Goal: Transaction & Acquisition: Purchase product/service

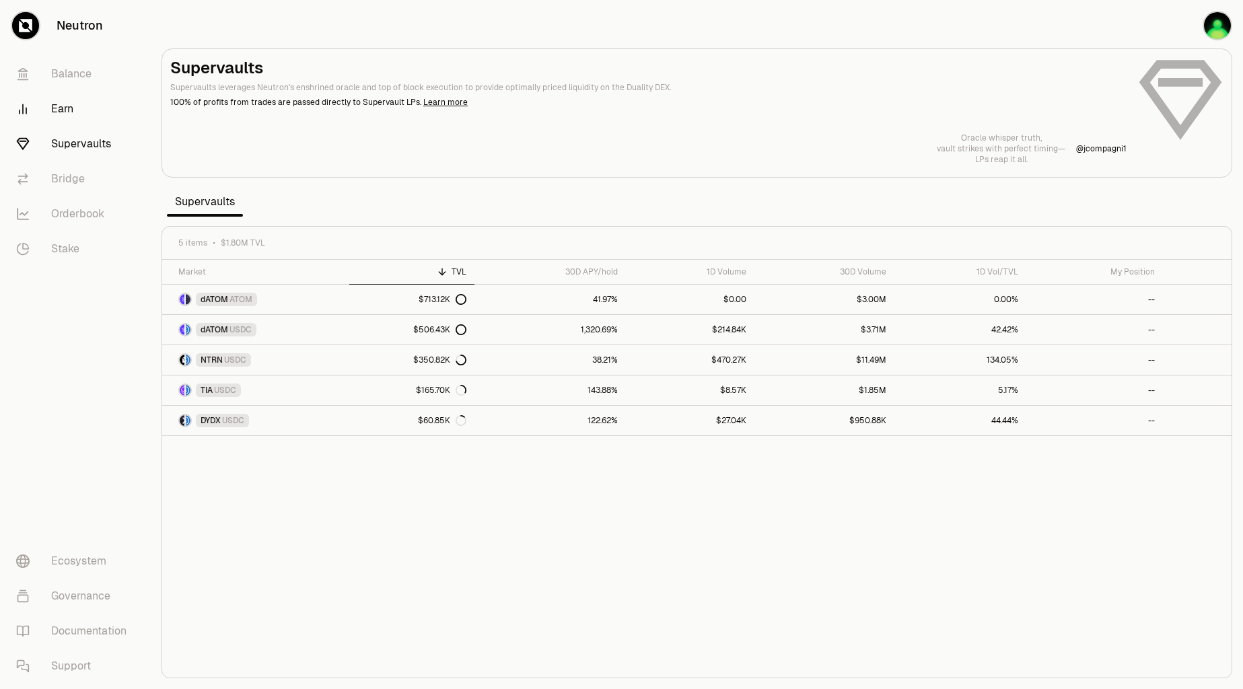
click at [71, 114] on link "Earn" at bounding box center [75, 109] width 140 height 35
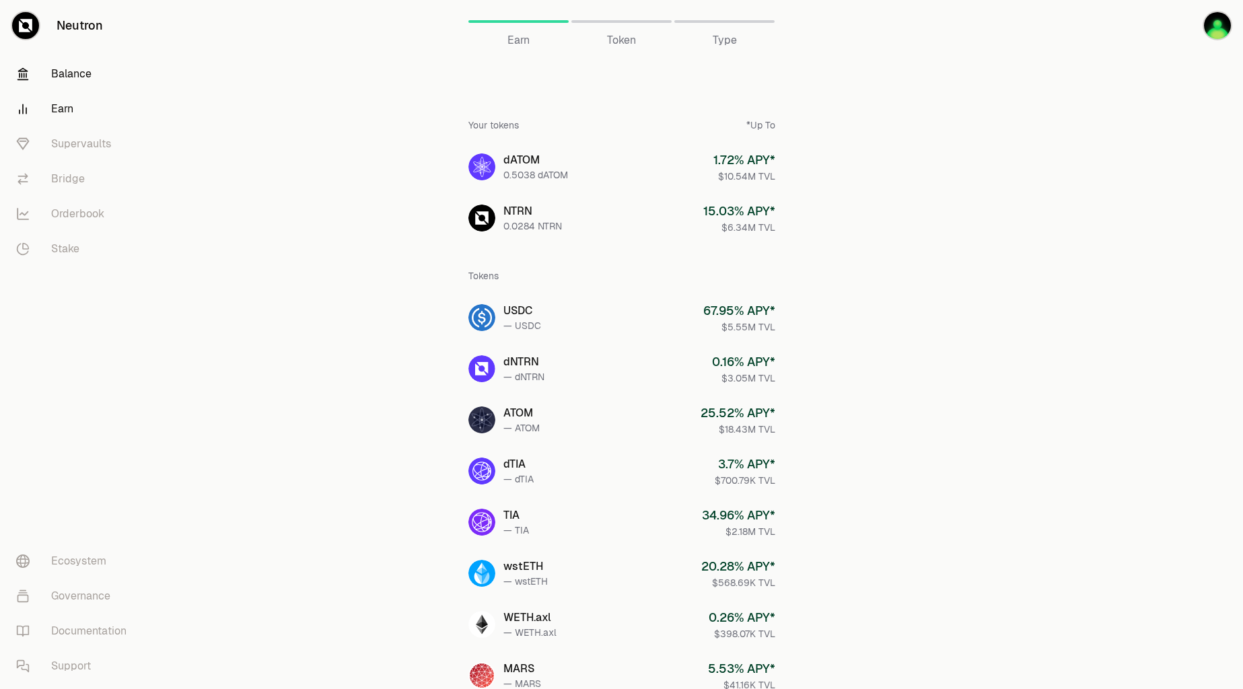
click at [76, 75] on link "Balance" at bounding box center [75, 74] width 140 height 35
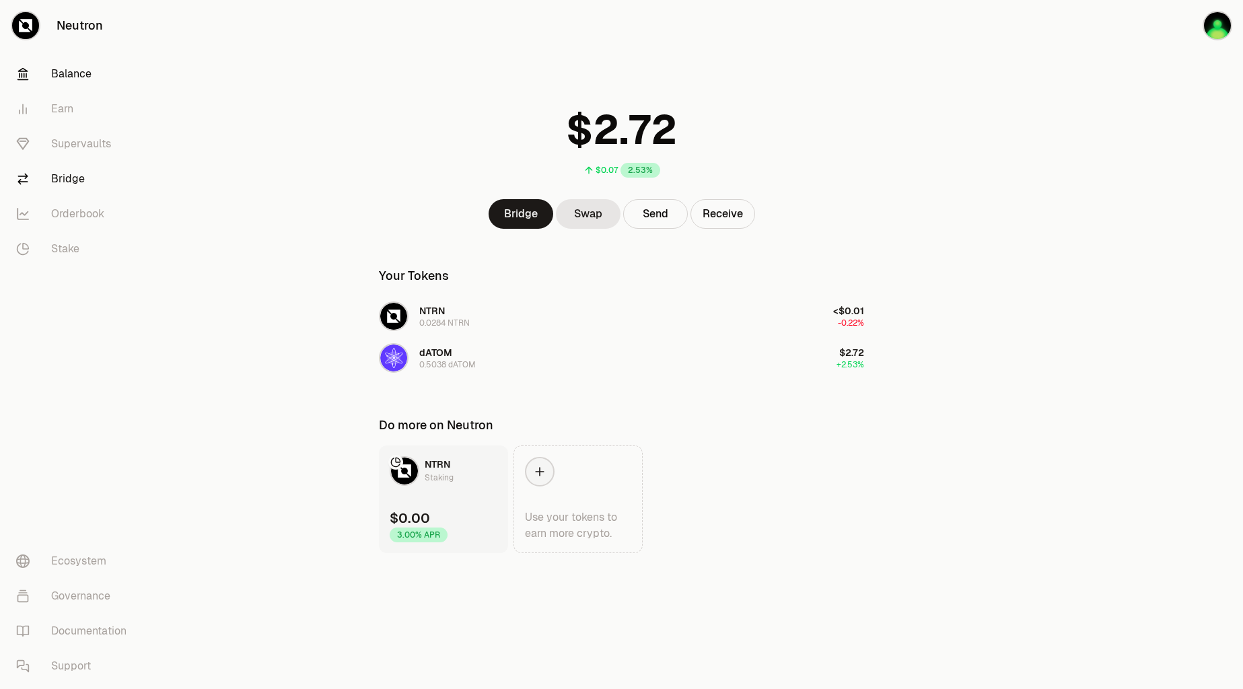
click at [59, 184] on link "Bridge" at bounding box center [75, 179] width 140 height 35
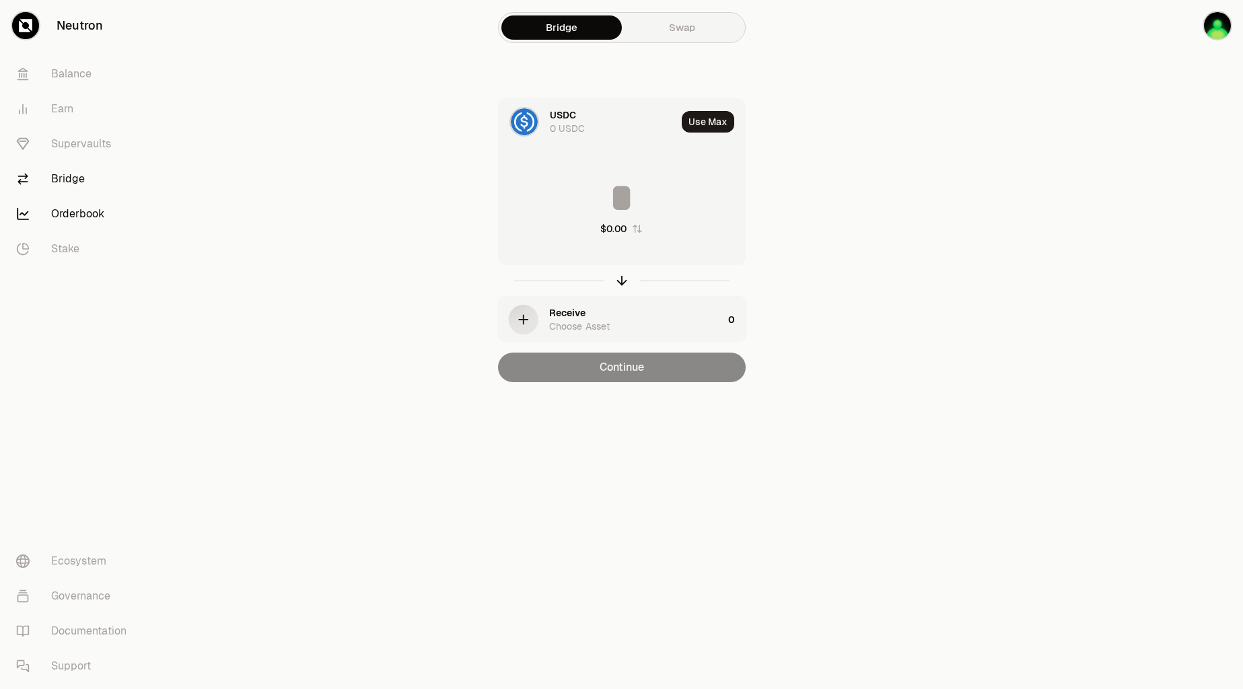
click at [92, 207] on link "Orderbook" at bounding box center [75, 214] width 140 height 35
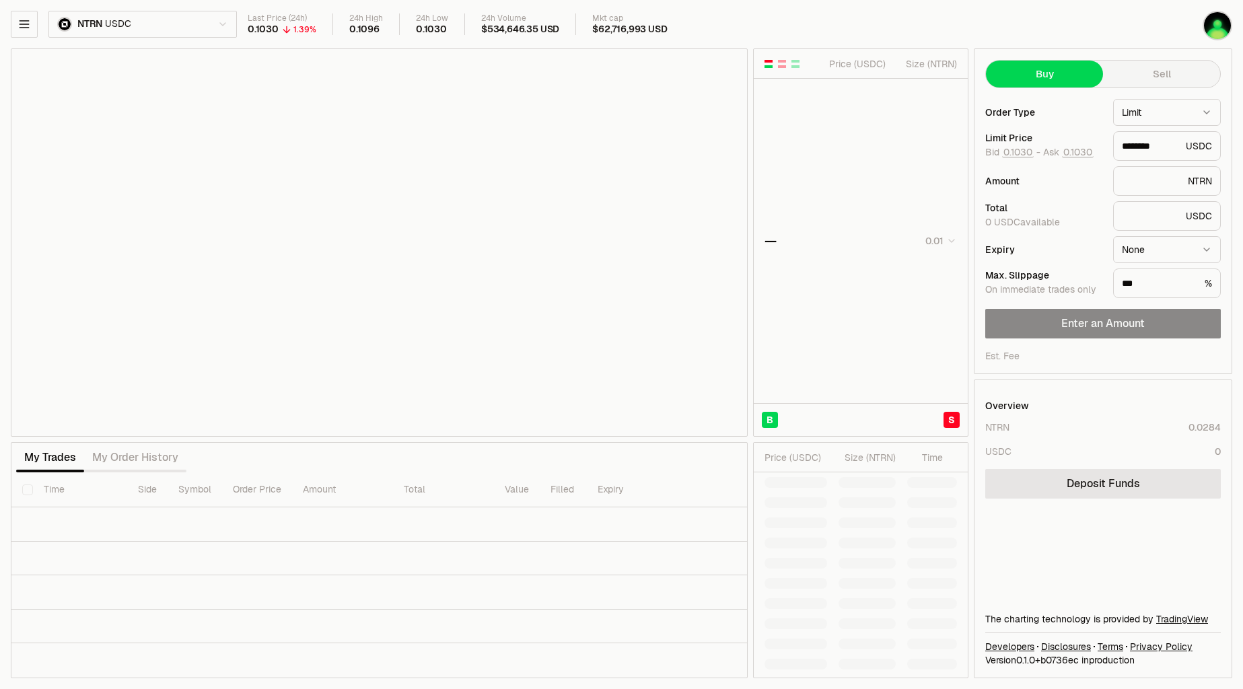
type input "********"
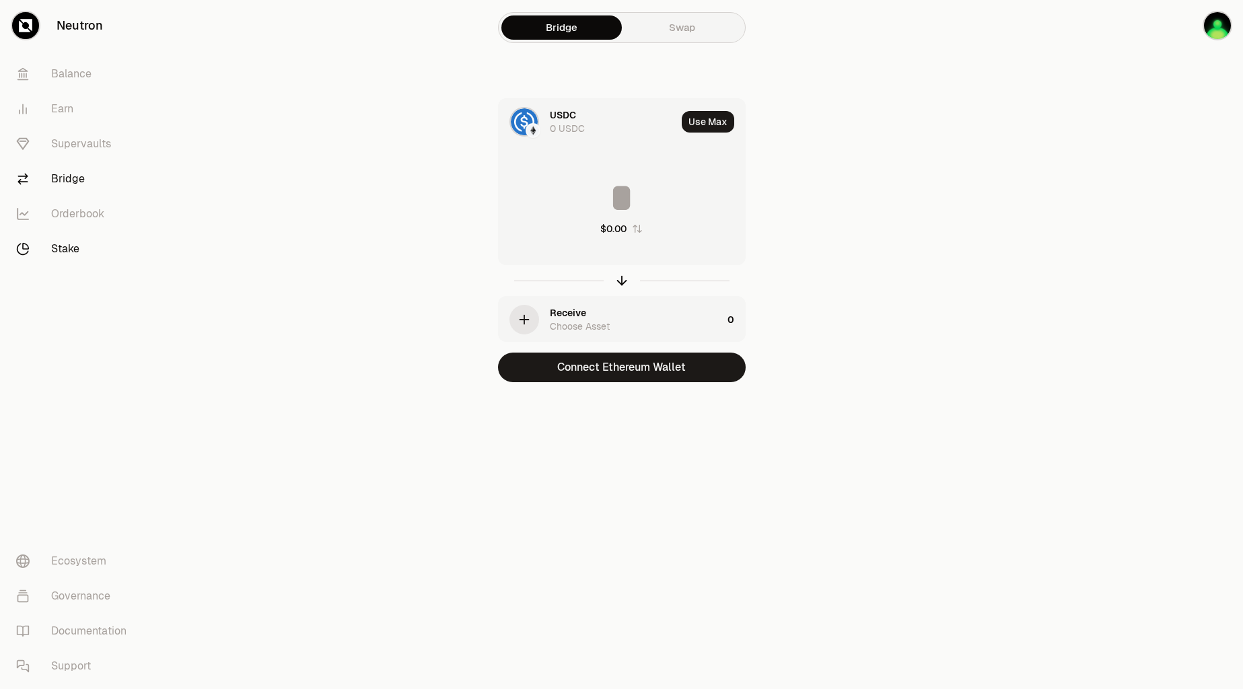
click at [65, 244] on link "Stake" at bounding box center [75, 249] width 140 height 35
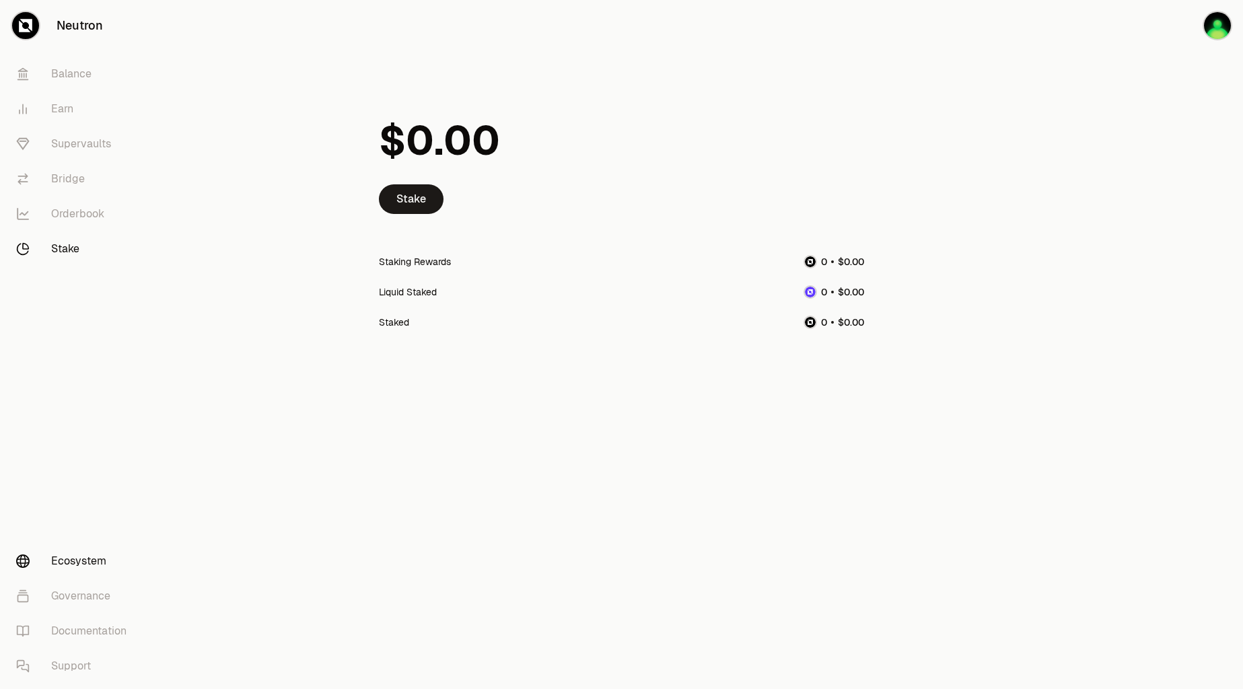
click at [91, 559] on link "Ecosystem" at bounding box center [75, 561] width 140 height 35
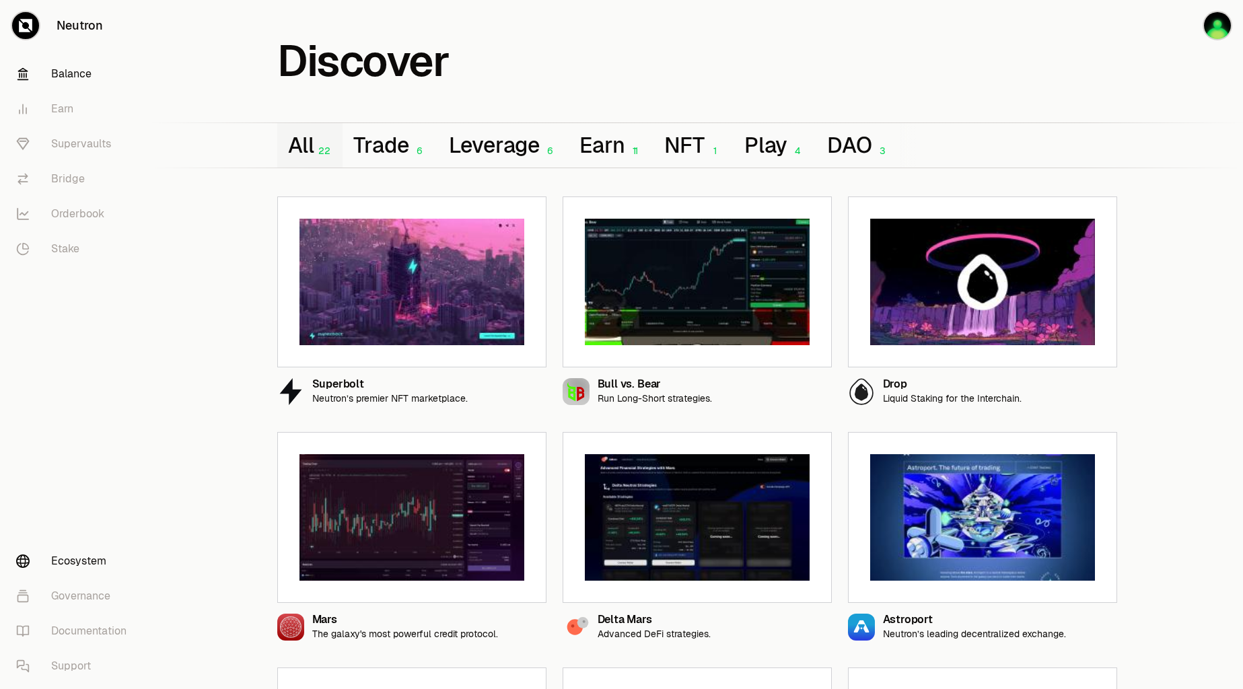
click at [92, 78] on link "Balance" at bounding box center [75, 74] width 140 height 35
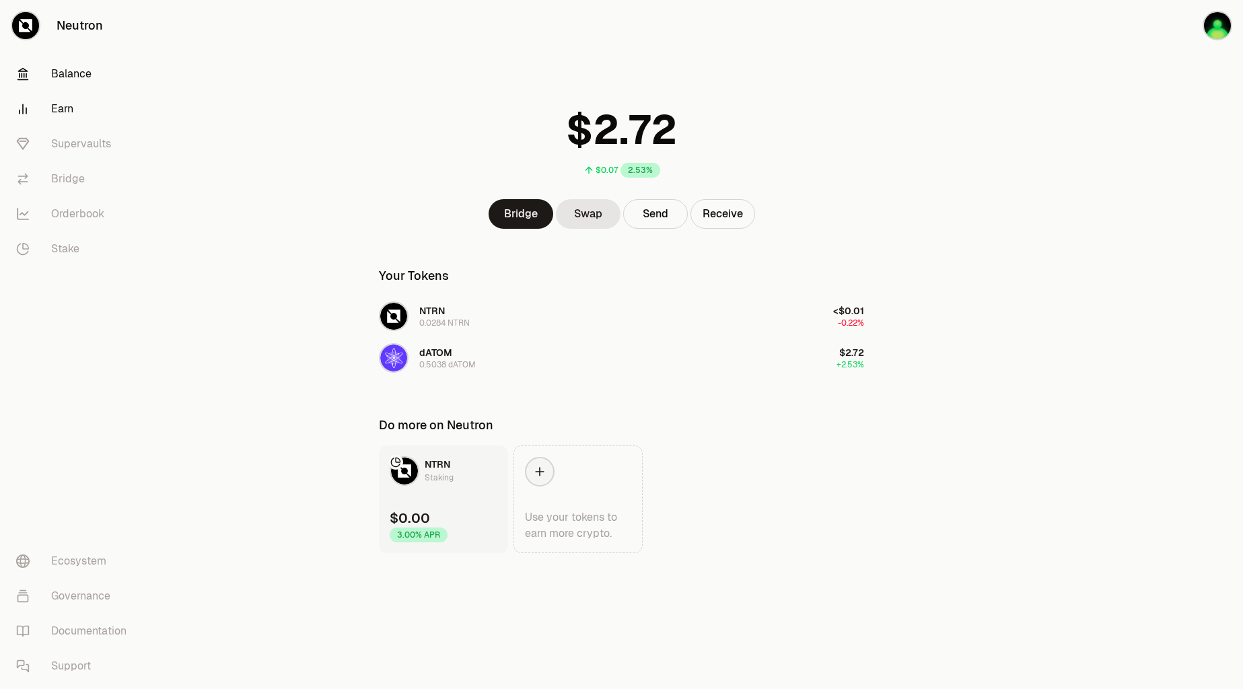
click at [63, 112] on link "Earn" at bounding box center [75, 109] width 140 height 35
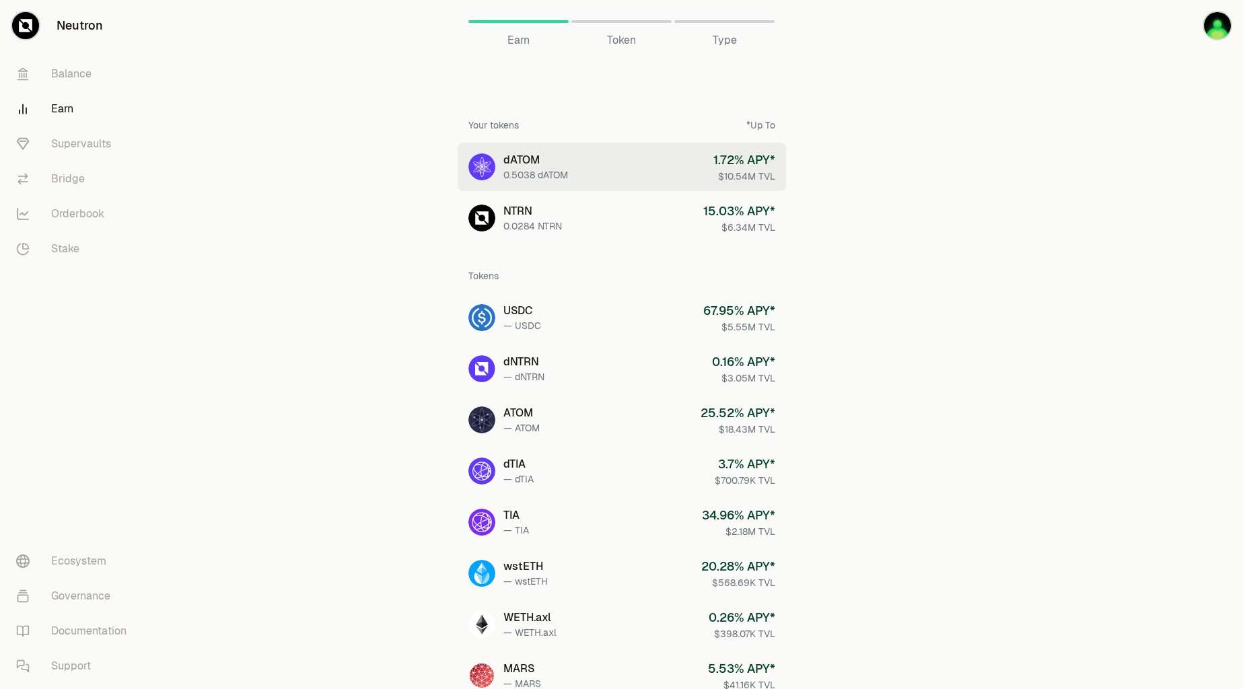
click at [534, 164] on div "dATOM" at bounding box center [535, 160] width 65 height 16
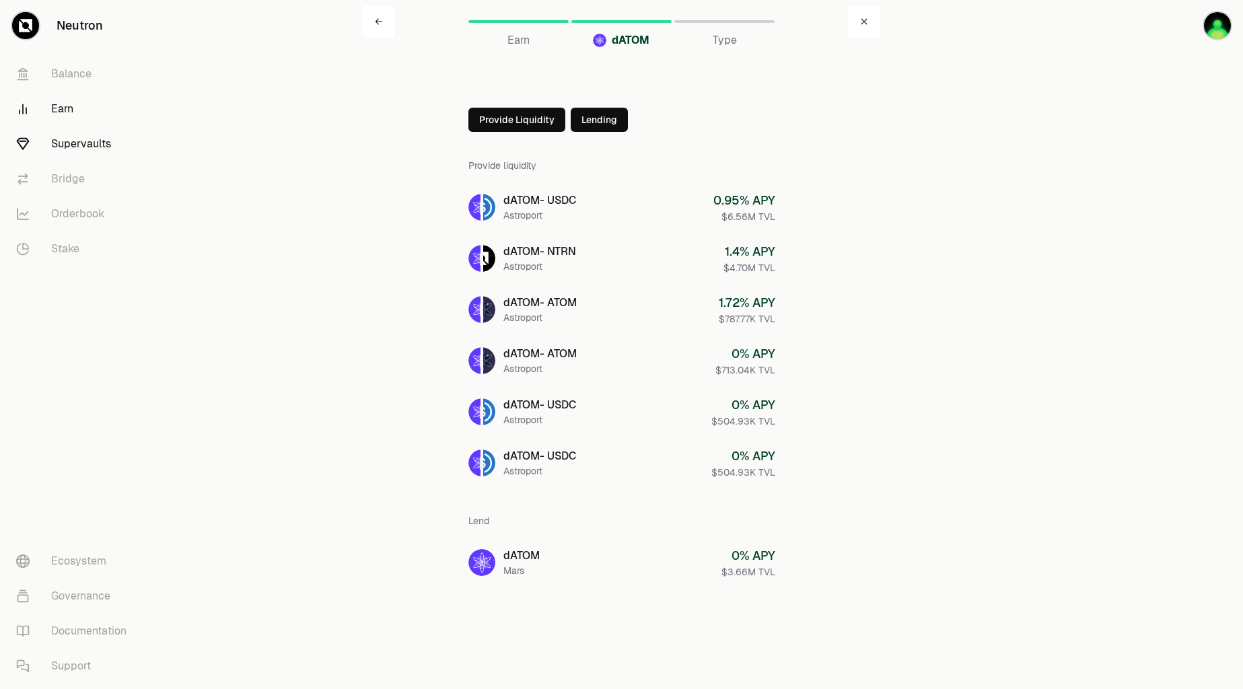
click at [50, 151] on link "Supervaults" at bounding box center [75, 144] width 140 height 35
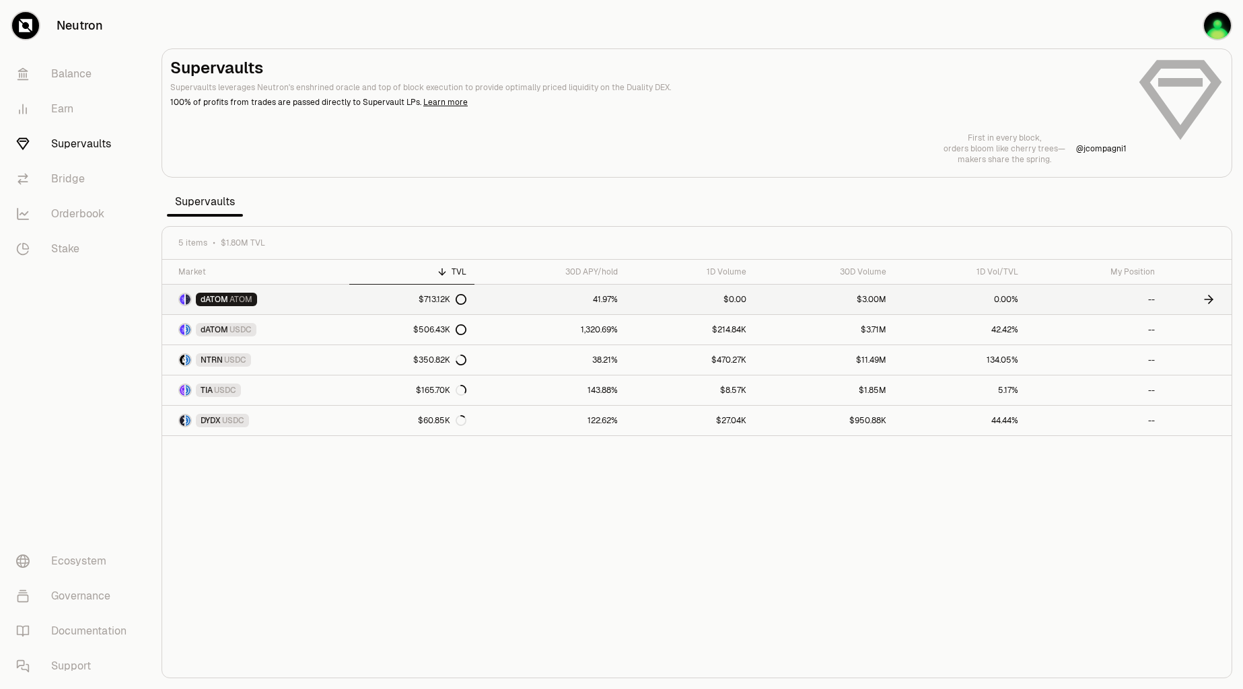
click at [320, 303] on link "dATOM ATOM" at bounding box center [255, 300] width 187 height 30
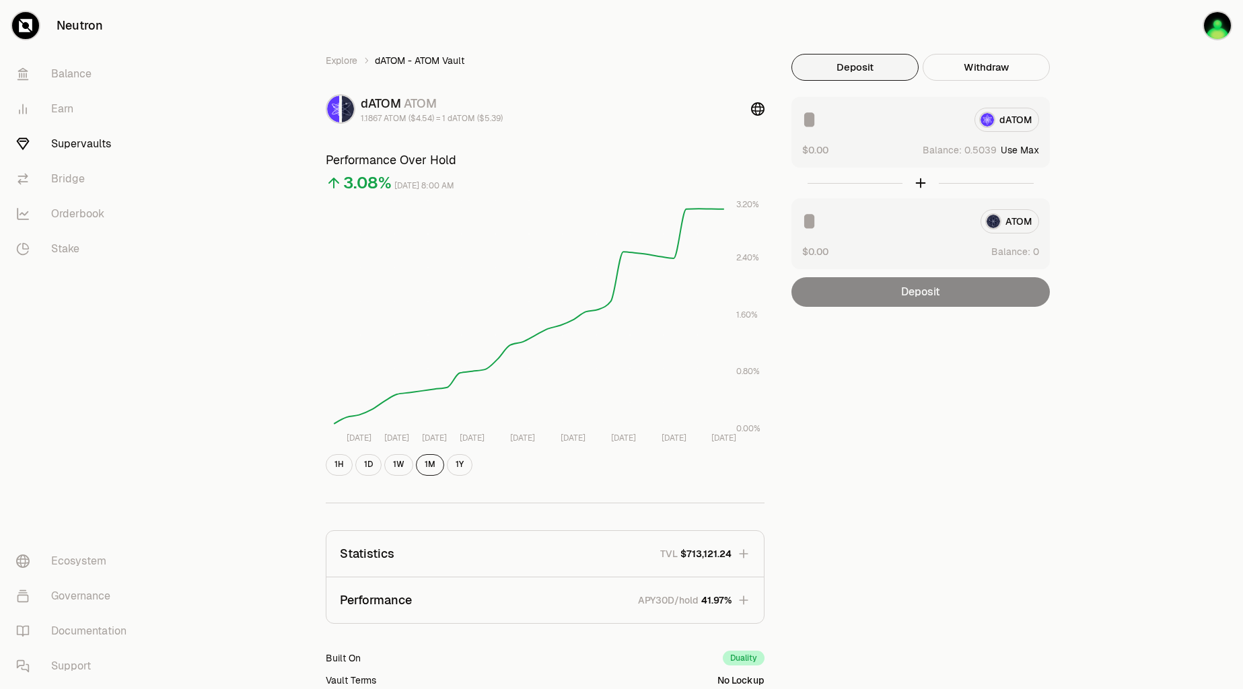
click at [1019, 149] on button "Use Max" at bounding box center [1020, 149] width 38 height 13
type input "********"
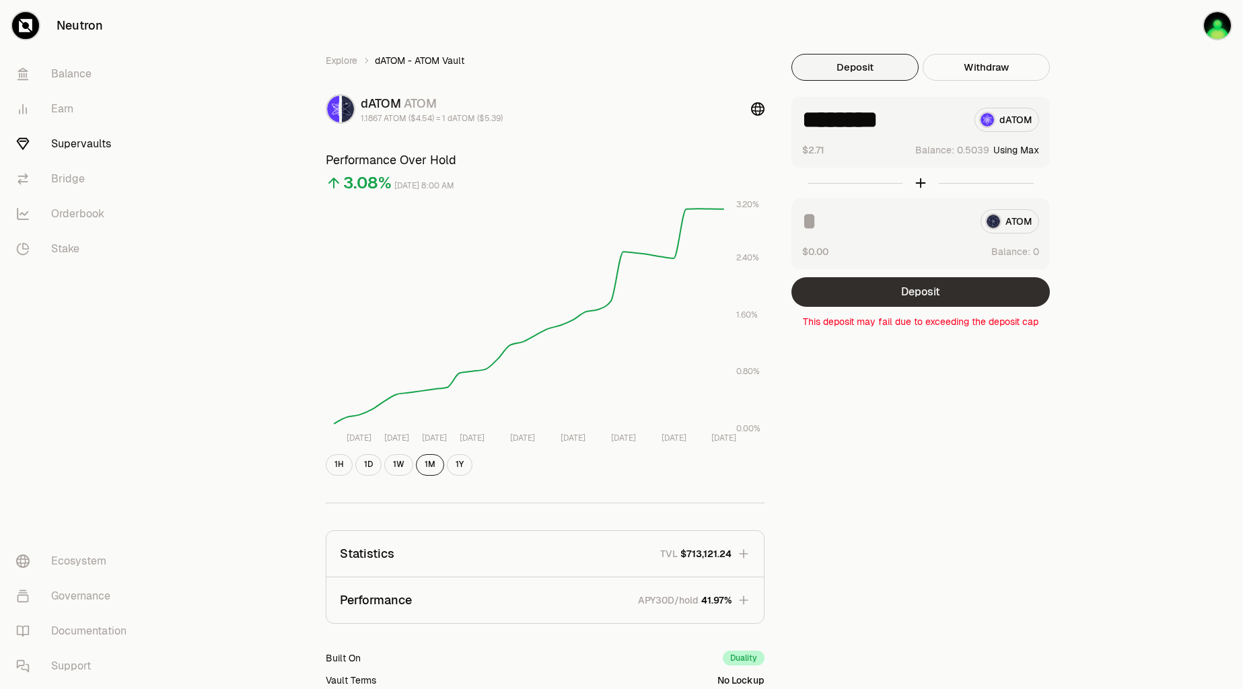
click at [917, 301] on button "Deposit" at bounding box center [920, 292] width 258 height 30
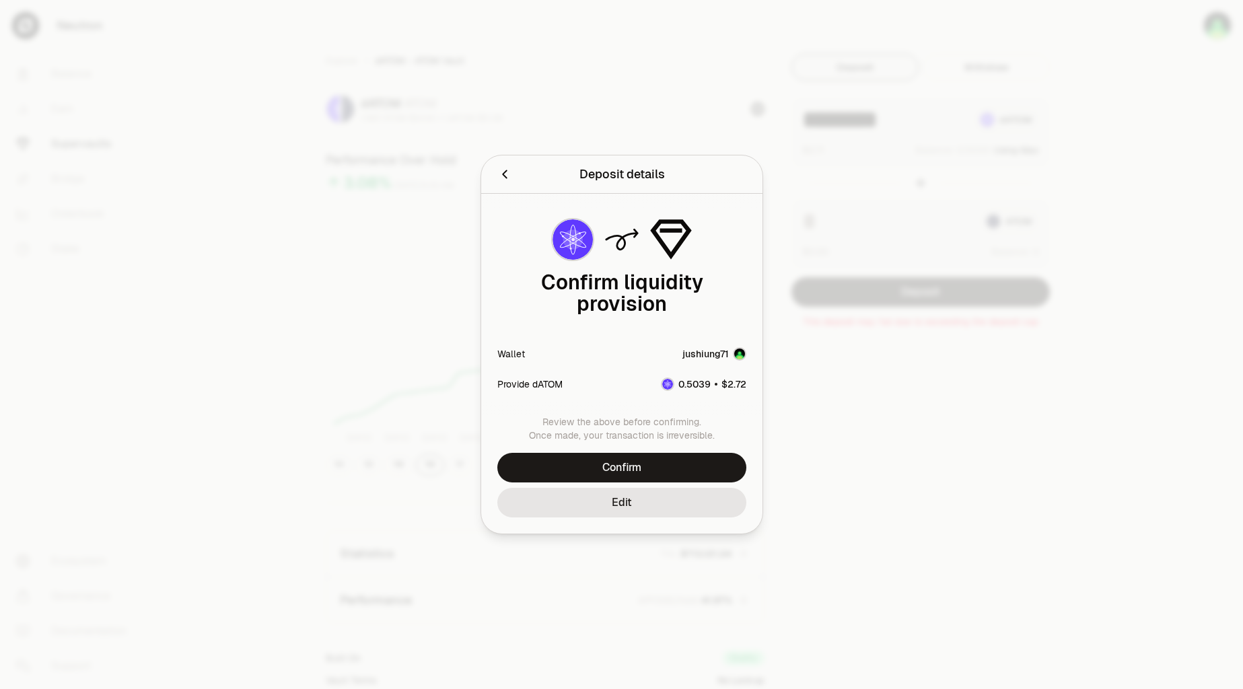
click at [877, 173] on div at bounding box center [621, 344] width 1243 height 689
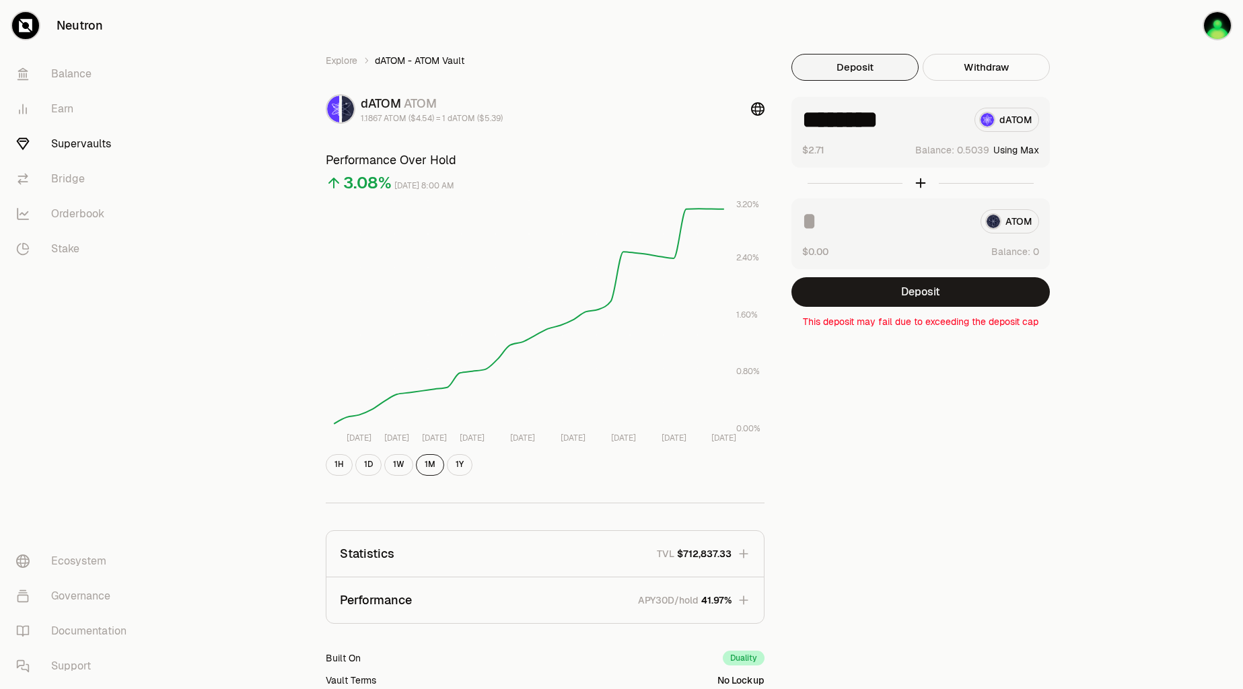
click at [69, 145] on link "Supervaults" at bounding box center [75, 144] width 140 height 35
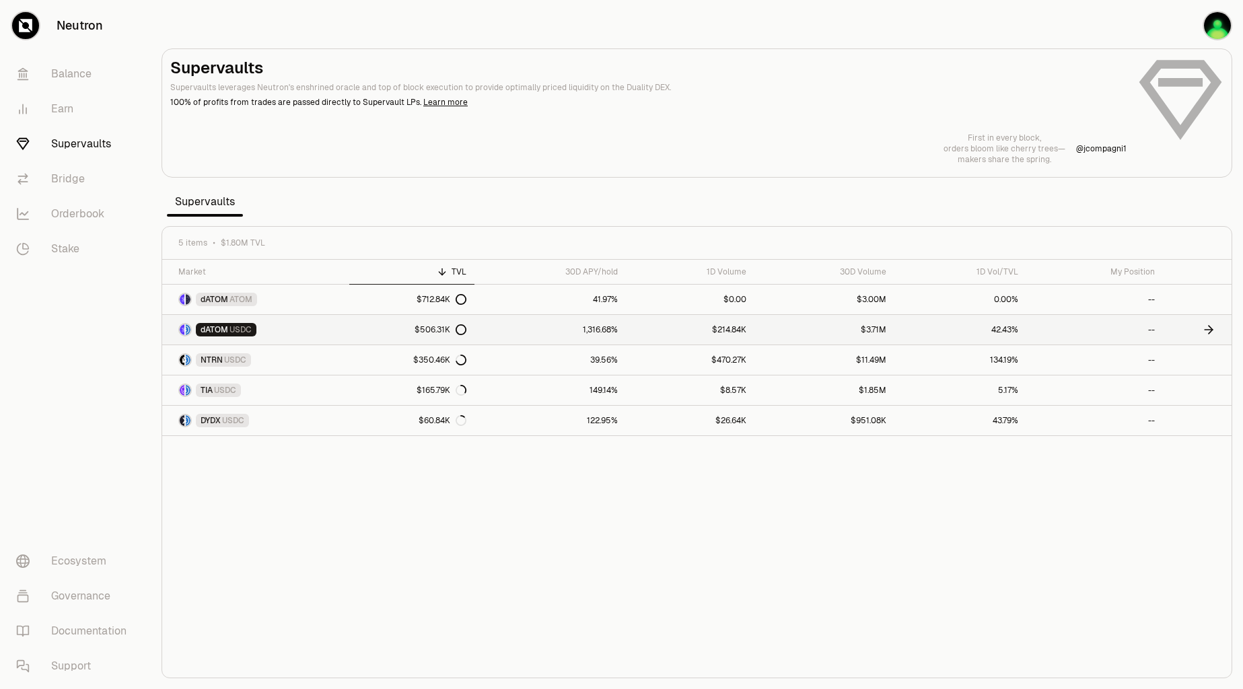
click at [351, 323] on link "$506.31K" at bounding box center [412, 330] width 126 height 30
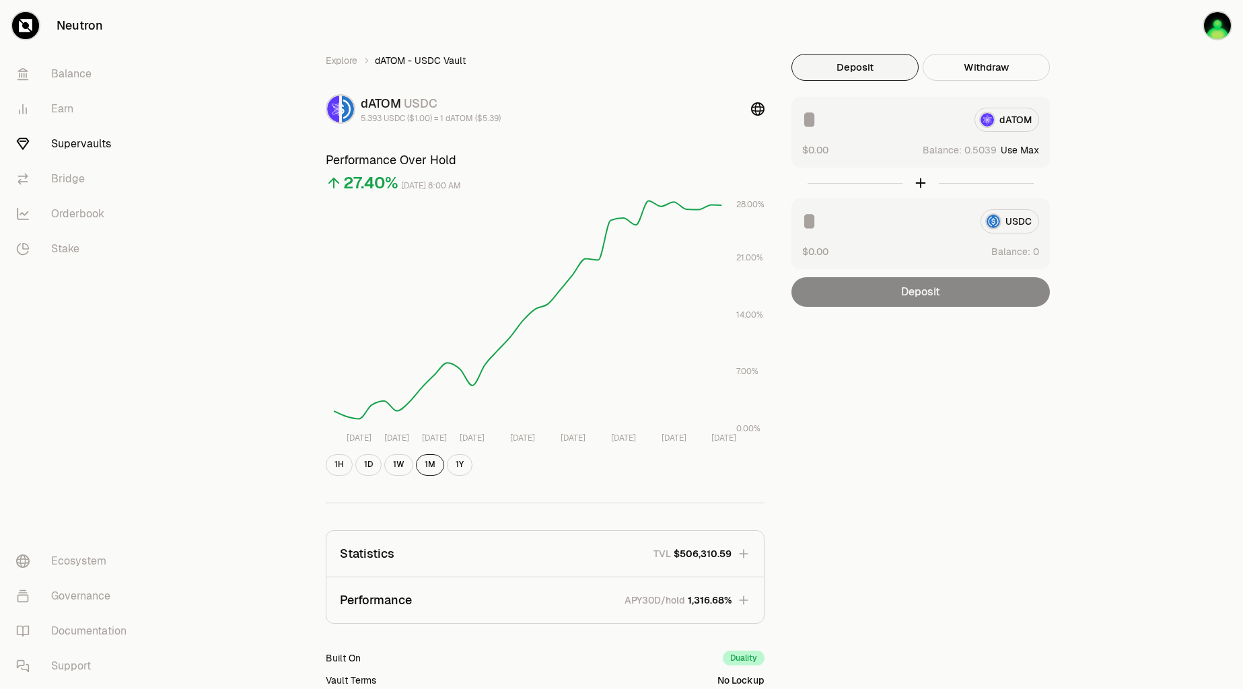
click at [1022, 151] on button "Use Max" at bounding box center [1020, 149] width 38 height 13
type input "********"
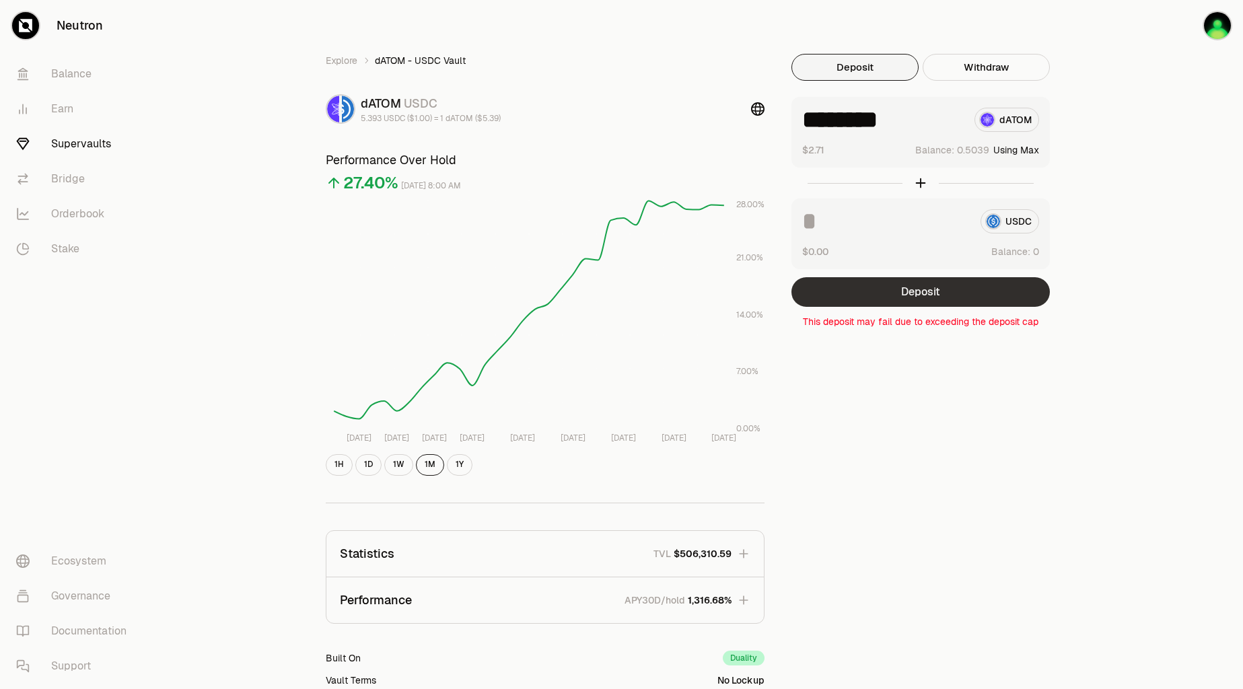
click at [983, 299] on button "Deposit" at bounding box center [920, 292] width 258 height 30
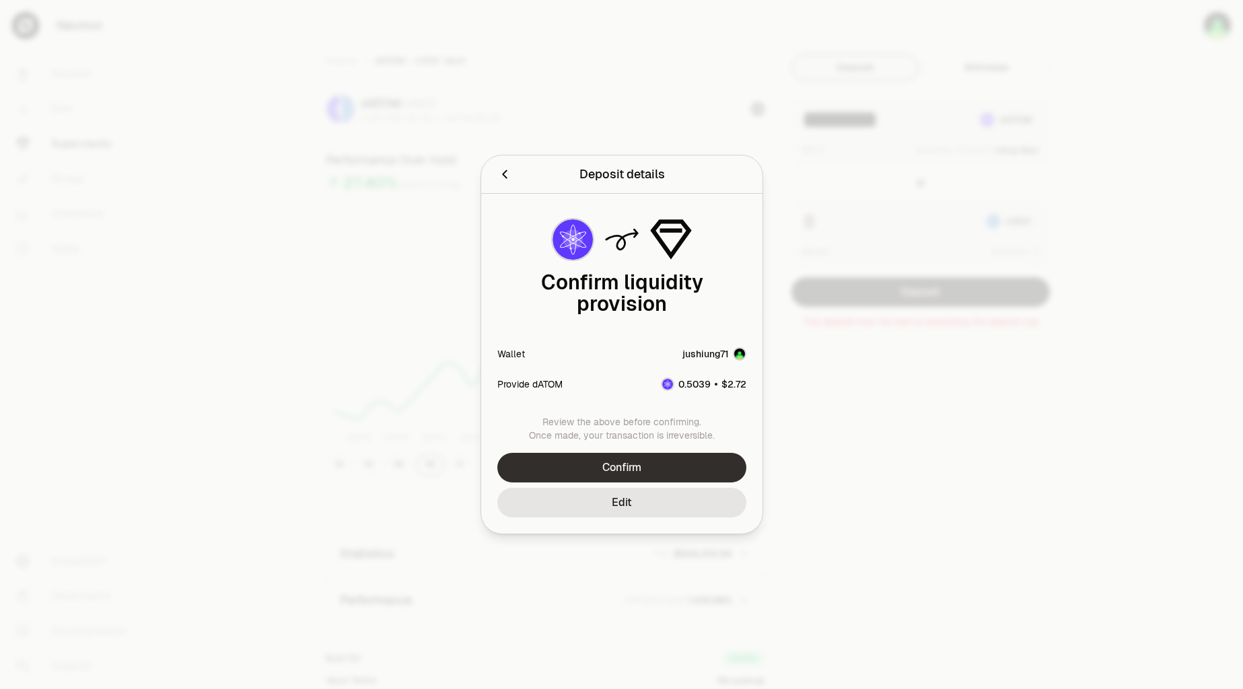
click at [664, 453] on button "Confirm" at bounding box center [621, 468] width 249 height 30
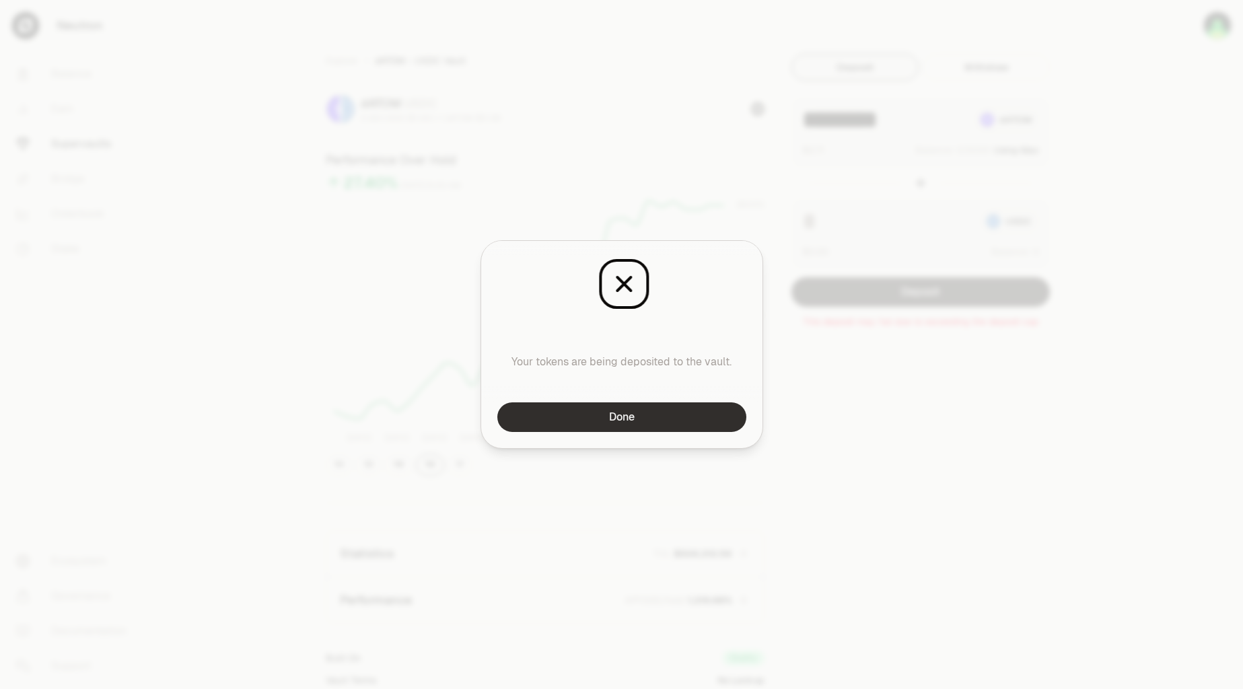
click at [666, 411] on button "Done" at bounding box center [621, 417] width 249 height 30
